Goal: Task Accomplishment & Management: Manage account settings

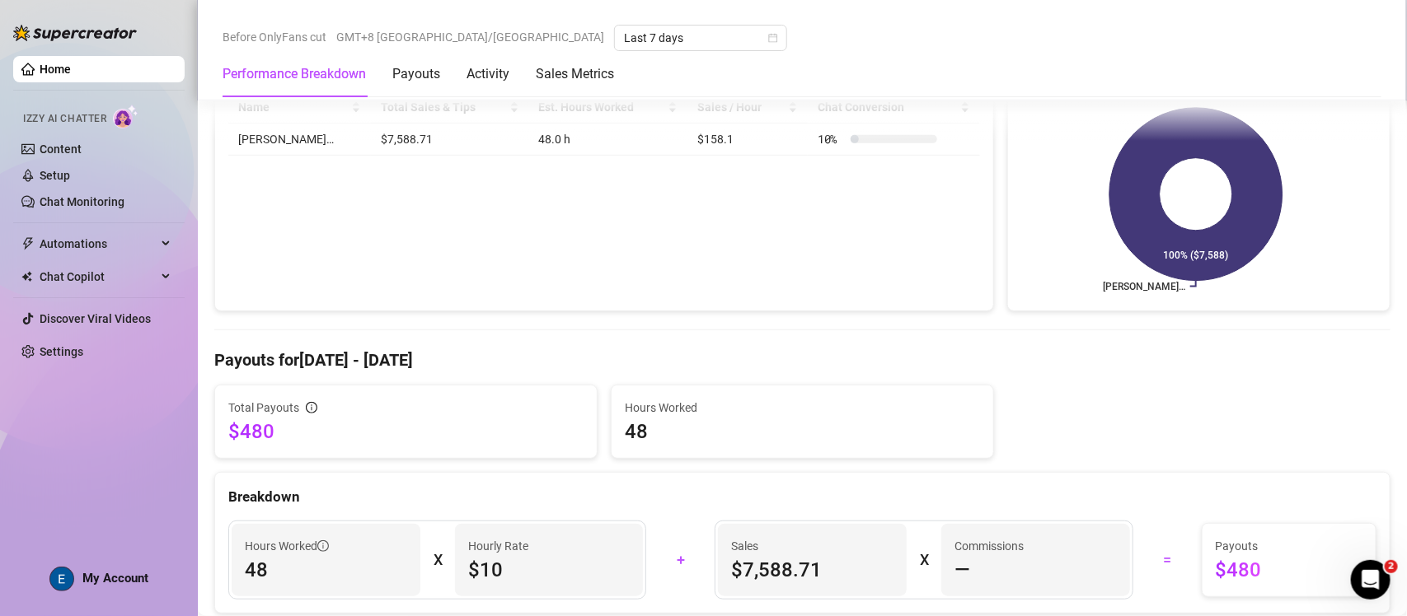
scroll to position [251, 0]
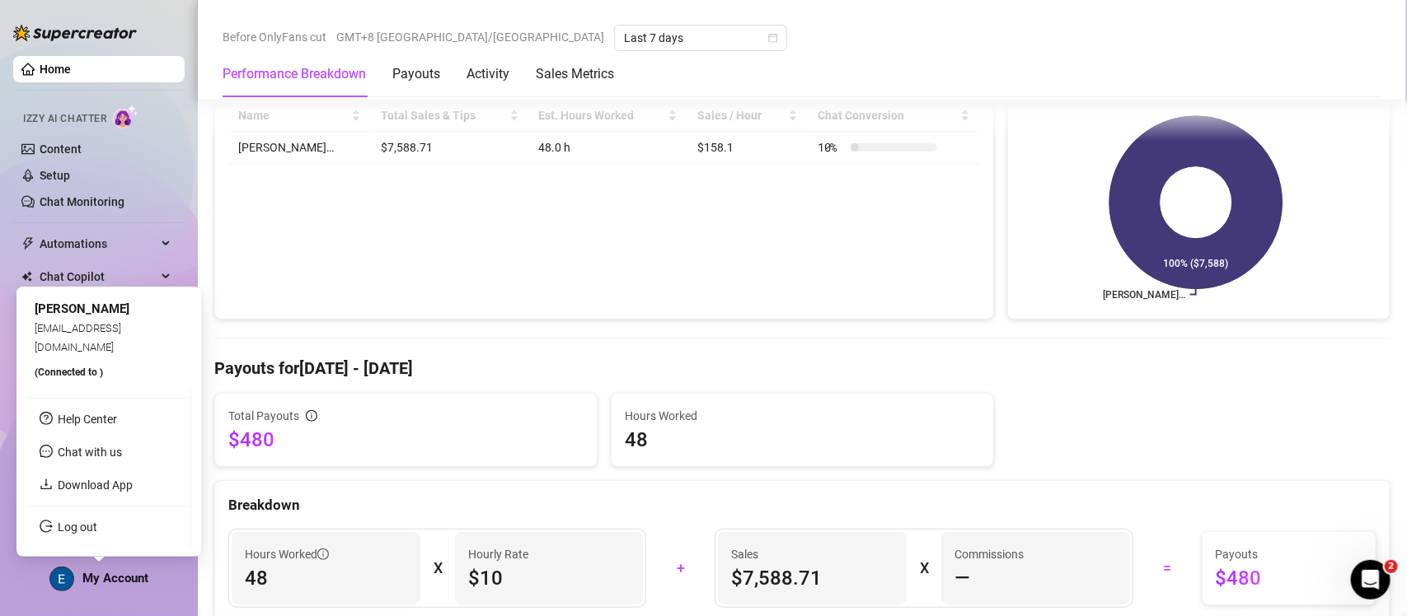
click at [129, 589] on div "My Account" at bounding box center [98, 579] width 99 height 25
click at [97, 528] on link "Log out" at bounding box center [78, 527] width 40 height 13
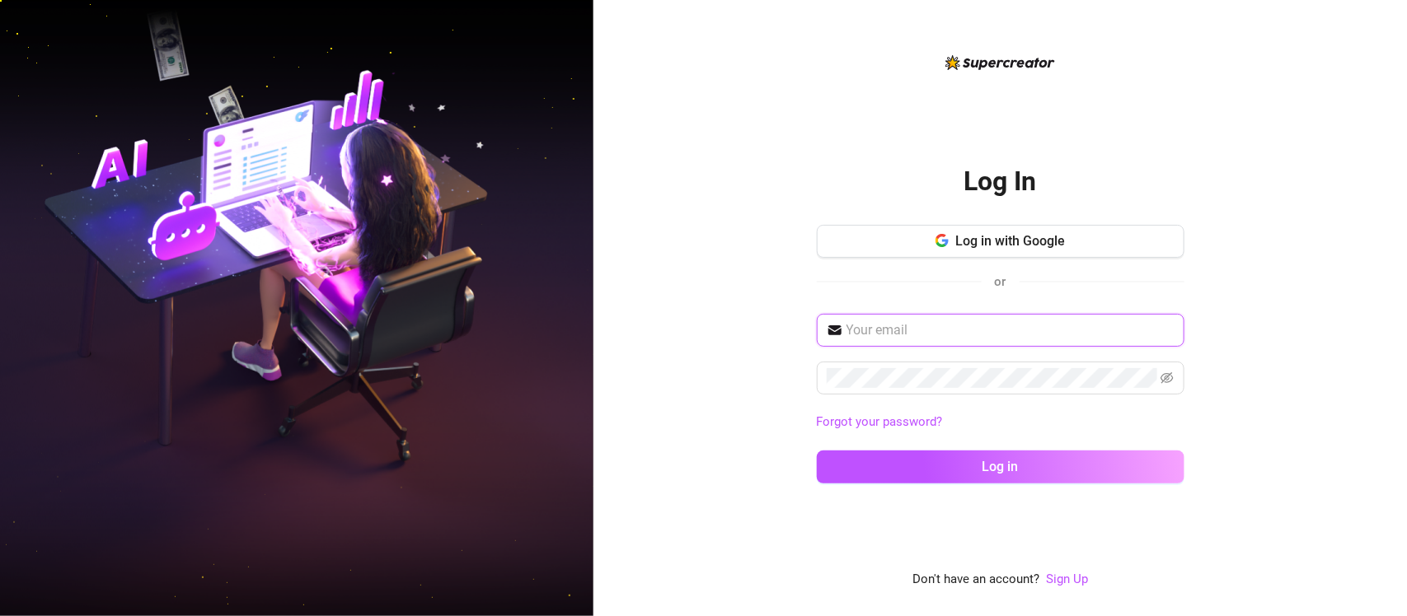
click at [514, 332] on input "text" at bounding box center [1010, 331] width 328 height 20
type input "[EMAIL_ADDRESS][DOMAIN_NAME]"
click at [514, 451] on button "Log in" at bounding box center [1001, 467] width 368 height 33
